Goal: Transaction & Acquisition: Purchase product/service

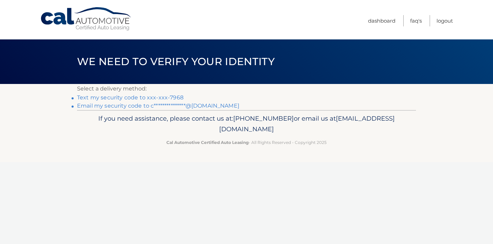
click at [127, 98] on link "Text my security code to xxx-xxx-7968" at bounding box center [130, 97] width 106 height 7
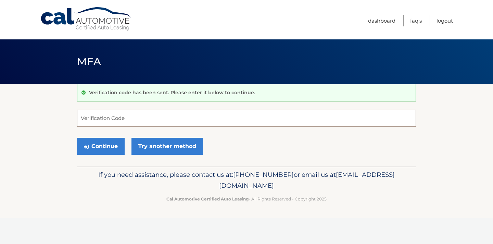
click at [123, 116] on input "Verification Code" at bounding box center [246, 118] width 339 height 17
type input "134453"
click at [115, 146] on button "Continue" at bounding box center [101, 146] width 48 height 17
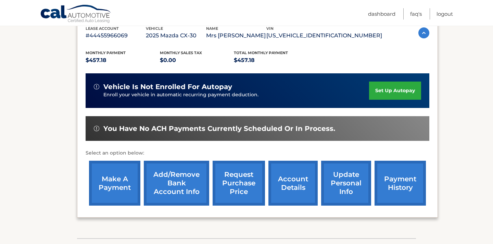
scroll to position [125, 0]
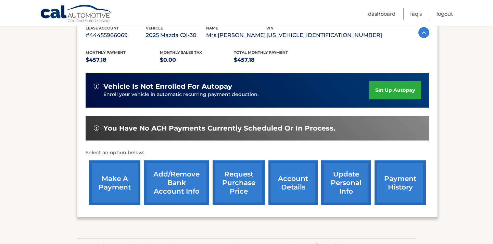
click at [117, 181] on link "make a payment" at bounding box center [114, 182] width 51 height 45
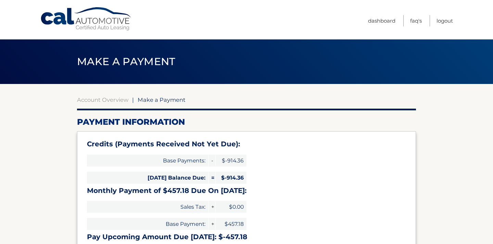
select select "Mjg2YmE3NTEtYjYzMS00MTkxLTgzODktYTM0Zjk3ODg0ZmNm"
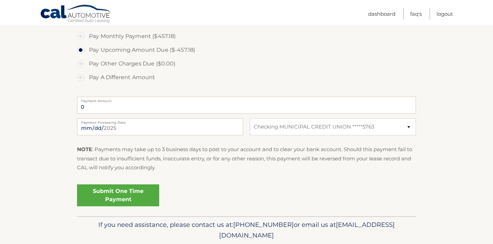
scroll to position [252, 0]
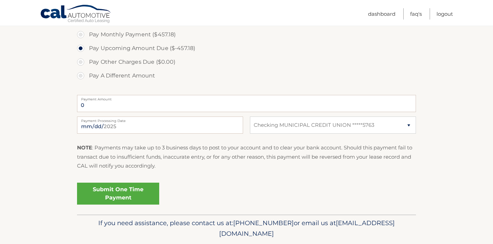
click at [118, 191] on link "Submit One Time Payment" at bounding box center [118, 193] width 82 height 22
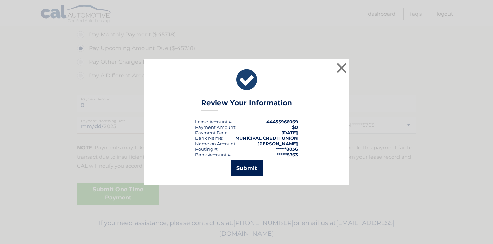
click at [251, 166] on button "Submit" at bounding box center [247, 168] width 32 height 16
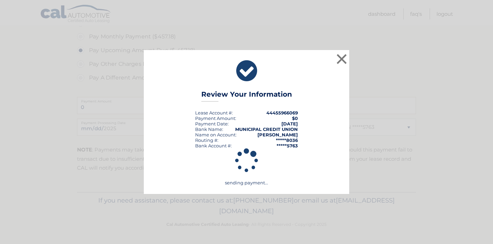
scroll to position [250, 0]
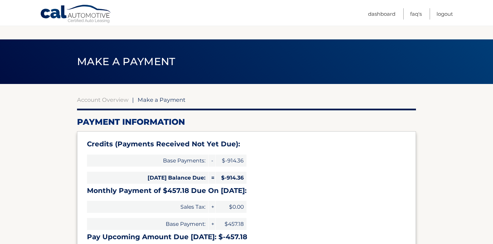
select select "Mjg2YmE3NTEtYjYzMS00MTkxLTgzODktYTM0Zjk3ODg0ZmNm"
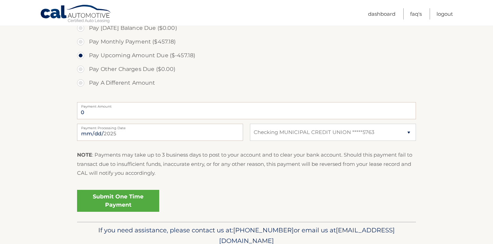
scroll to position [244, 0]
click at [112, 202] on link "Submit One Time Payment" at bounding box center [118, 202] width 82 height 22
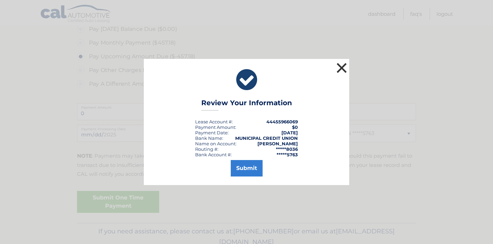
click at [343, 64] on button "×" at bounding box center [342, 68] width 14 height 14
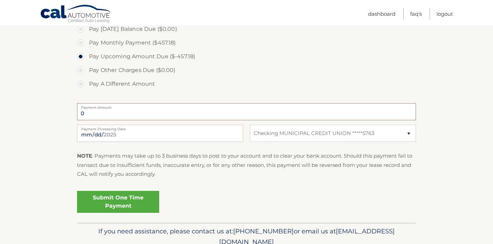
click at [106, 113] on input "0" at bounding box center [246, 111] width 339 height 17
click at [82, 84] on label "Pay A Different Amount" at bounding box center [246, 84] width 339 height 14
click at [82, 84] on input "Pay A Different Amount" at bounding box center [83, 82] width 7 height 11
radio input "true"
type input "457.18"
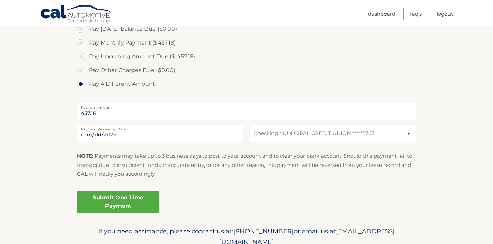
click at [130, 200] on link "Submit One Time Payment" at bounding box center [118, 202] width 82 height 22
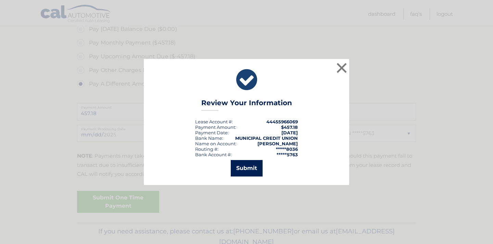
click at [247, 170] on button "Submit" at bounding box center [247, 168] width 32 height 16
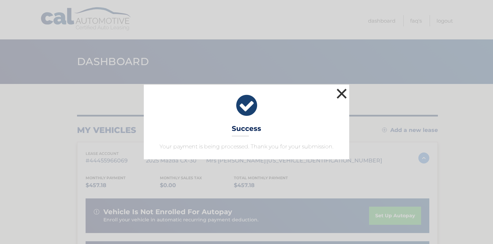
click at [340, 95] on button "×" at bounding box center [342, 94] width 14 height 14
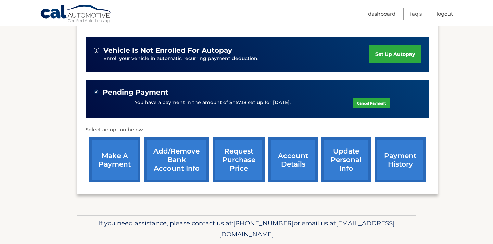
scroll to position [163, 0]
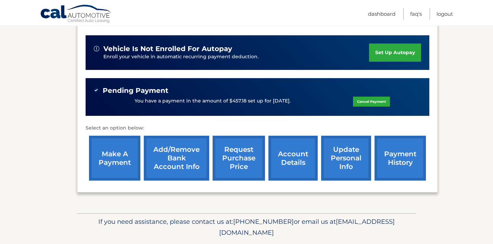
click at [405, 153] on link "payment history" at bounding box center [400, 158] width 51 height 45
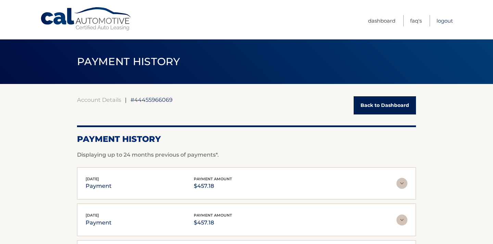
click at [443, 20] on link "Logout" at bounding box center [445, 20] width 16 height 11
